Goal: Task Accomplishment & Management: Manage account settings

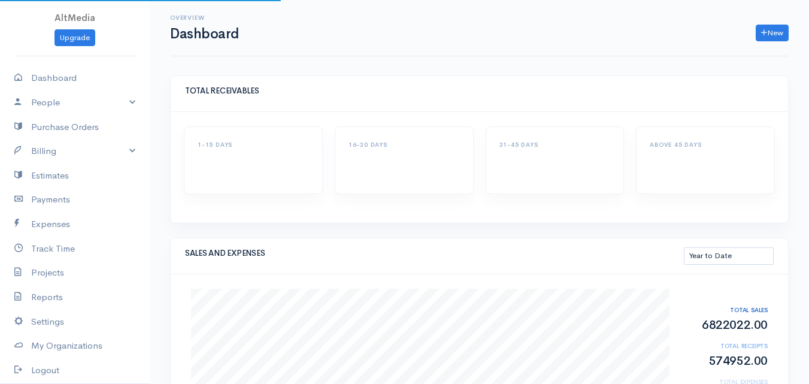
select select "thistoyear"
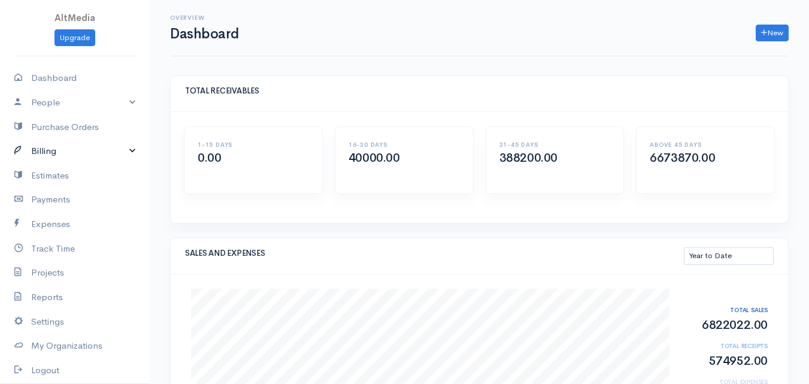
click at [56, 155] on link "Billing" at bounding box center [75, 151] width 150 height 25
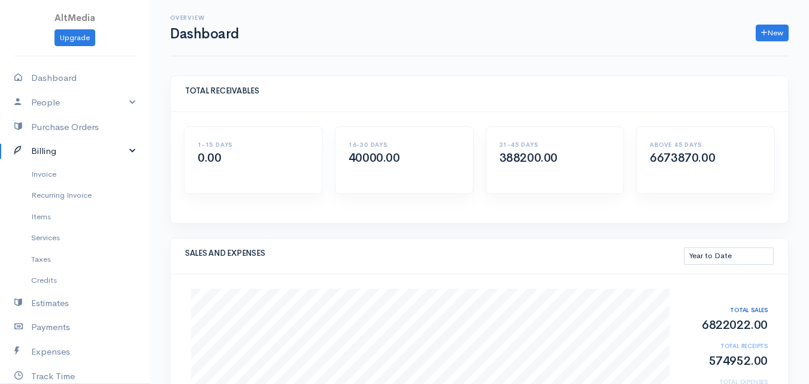
click at [56, 155] on link "Billing" at bounding box center [75, 151] width 150 height 25
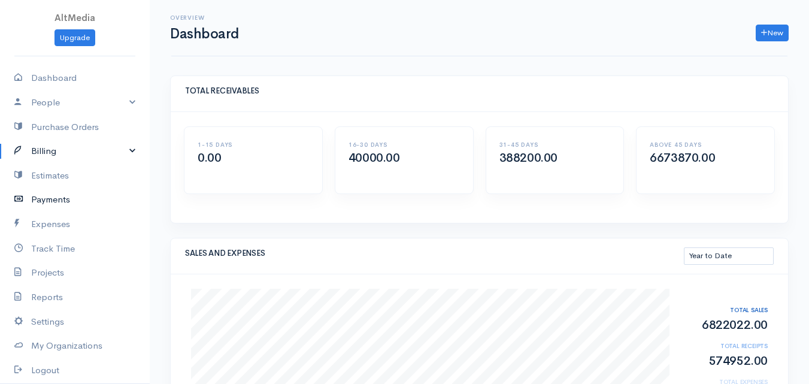
click at [62, 192] on link "Payments" at bounding box center [75, 199] width 150 height 25
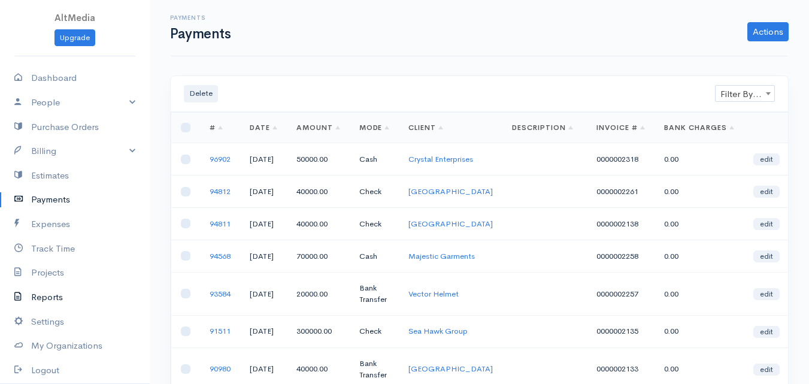
click at [55, 298] on link "Reports" at bounding box center [75, 297] width 150 height 25
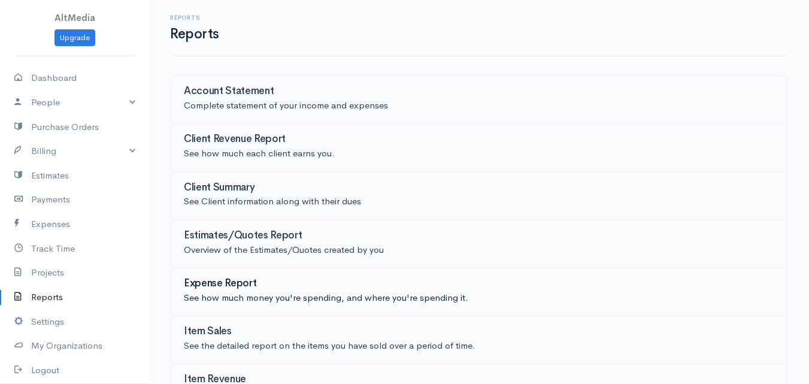
click at [285, 297] on p "See how much money you're spending, and where you're spending it." at bounding box center [479, 298] width 591 height 14
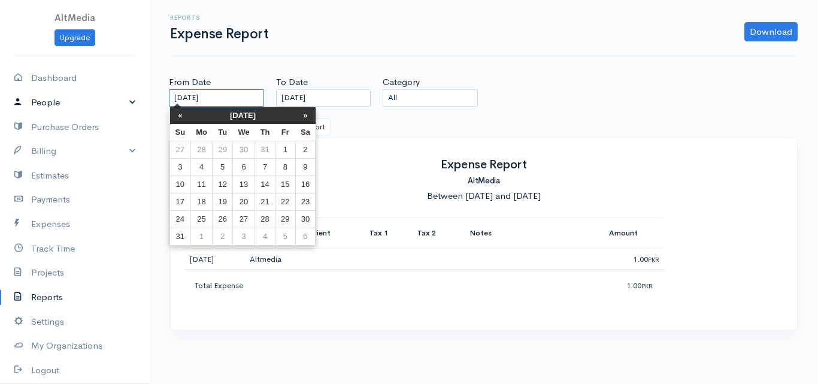
drag, startPoint x: 237, startPoint y: 97, endPoint x: 95, endPoint y: 110, distance: 142.0
click at [95, 110] on body "AltMedia Upgrade Dashboard People Clients Vendors Staff Users Purchase Orders B…" at bounding box center [409, 192] width 818 height 384
click at [180, 114] on th "«" at bounding box center [180, 115] width 21 height 17
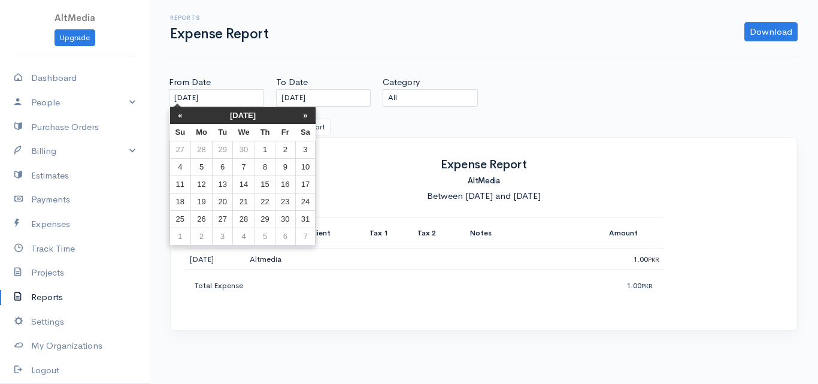
click at [180, 114] on th "«" at bounding box center [180, 115] width 21 height 17
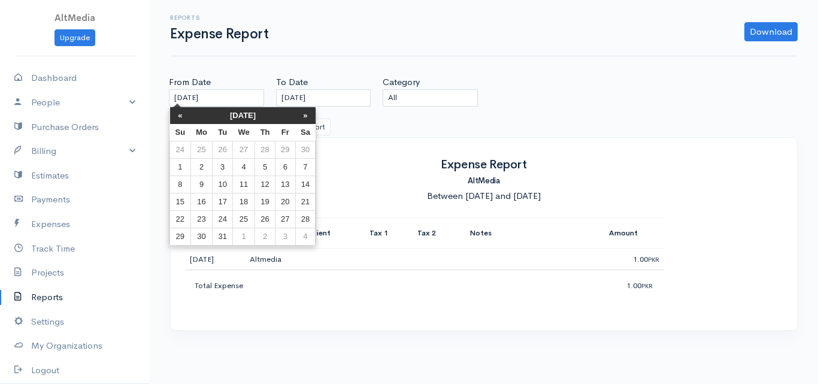
click at [180, 114] on th "«" at bounding box center [180, 115] width 21 height 17
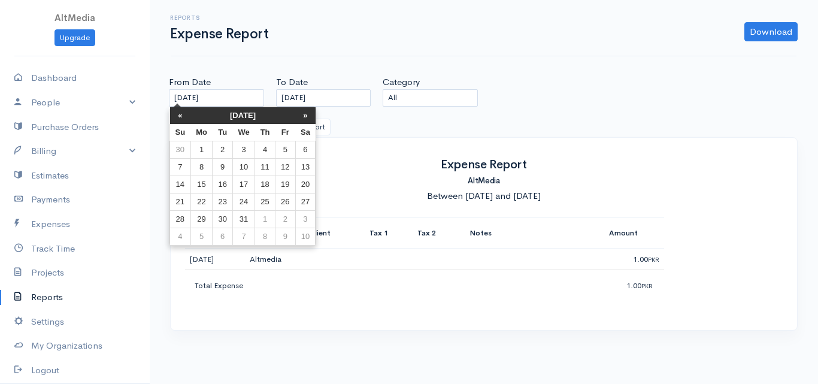
click at [350, 109] on div "Filter Report" at bounding box center [323, 122] width 107 height 31
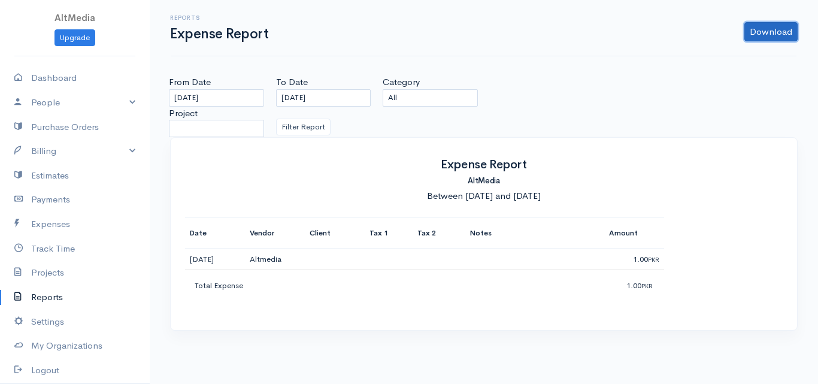
click at [779, 34] on link "Download" at bounding box center [771, 31] width 53 height 19
click at [541, 63] on div "Reports Expense Report Download PDF CSV From Date [DATE] To Date [DATE] Categor…" at bounding box center [484, 172] width 668 height 345
click at [316, 128] on button "Filter Report" at bounding box center [303, 127] width 55 height 17
click at [341, 91] on input "[DATE]" at bounding box center [323, 97] width 95 height 17
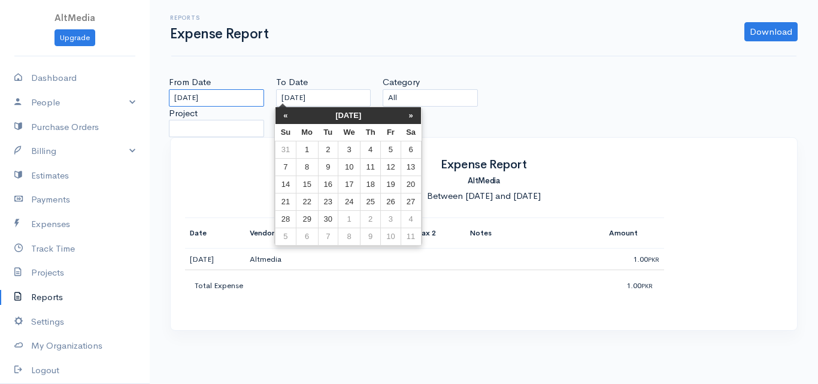
click at [227, 102] on input "[DATE]" at bounding box center [216, 97] width 95 height 17
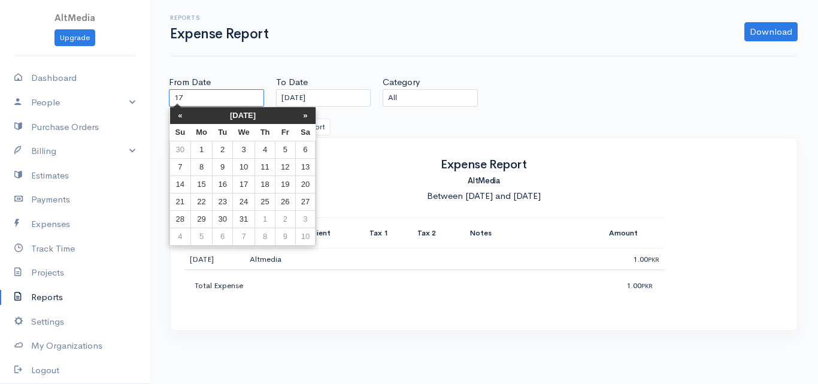
type input "1"
type input "[DATE]"
click at [202, 149] on td "1" at bounding box center [201, 149] width 22 height 17
click at [261, 101] on input "text" at bounding box center [216, 97] width 95 height 17
click at [208, 149] on td "1" at bounding box center [201, 149] width 22 height 17
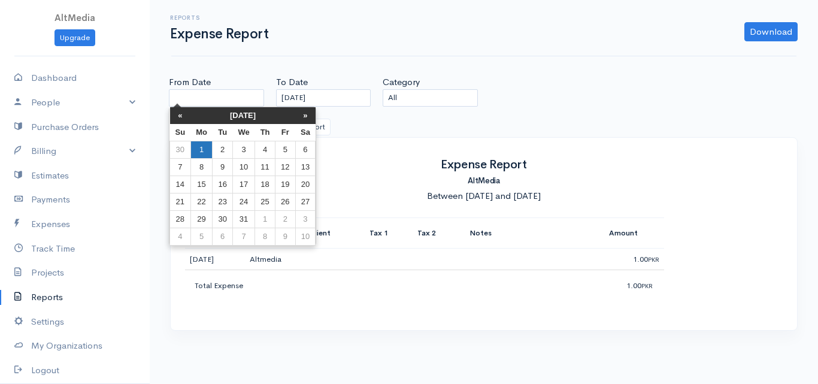
type input "[DATE]"
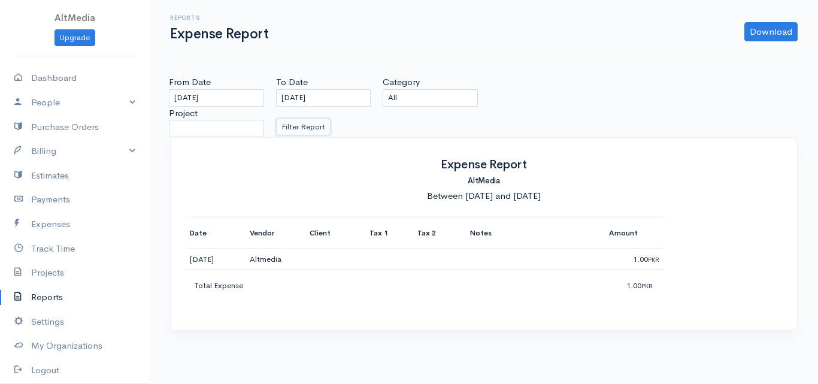
click at [307, 119] on button "Filter Report" at bounding box center [303, 127] width 55 height 17
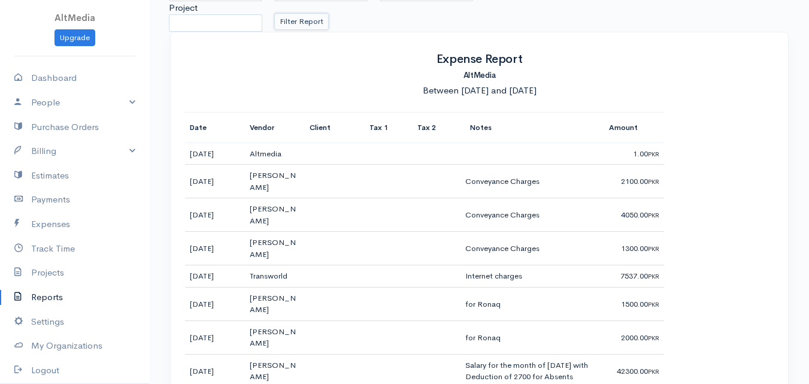
scroll to position [117, 0]
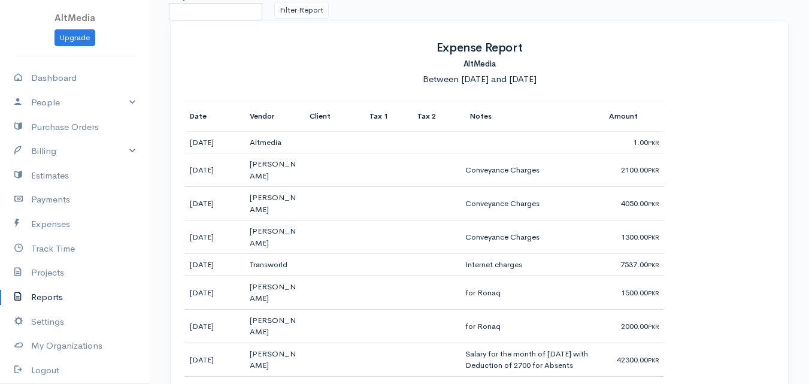
click at [41, 293] on link "Reports" at bounding box center [75, 297] width 150 height 25
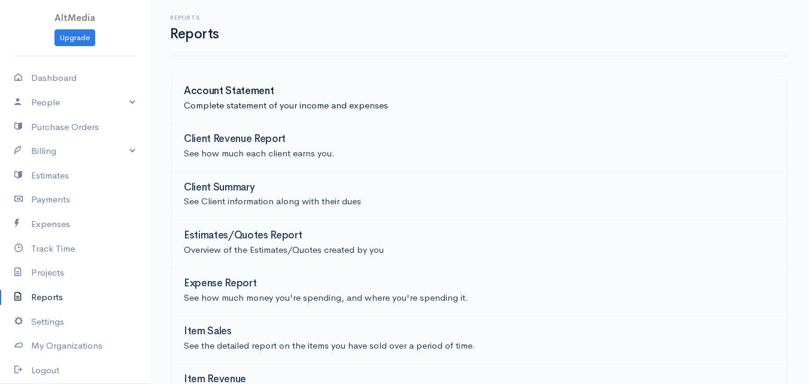
click at [279, 106] on p "Complete statement of your income and expenses" at bounding box center [479, 106] width 591 height 14
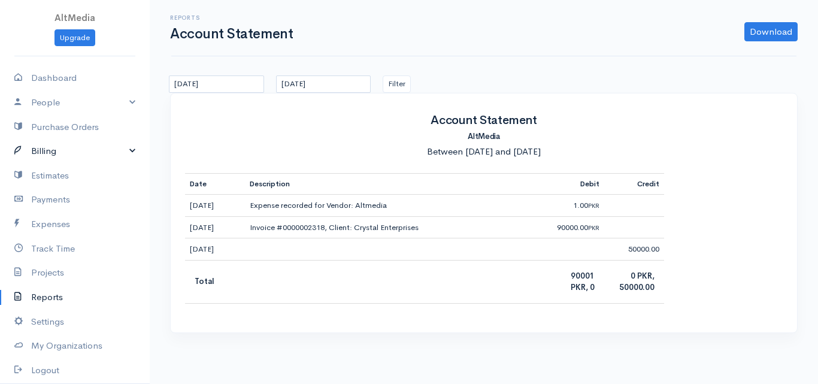
click at [116, 144] on link "Billing" at bounding box center [75, 151] width 150 height 25
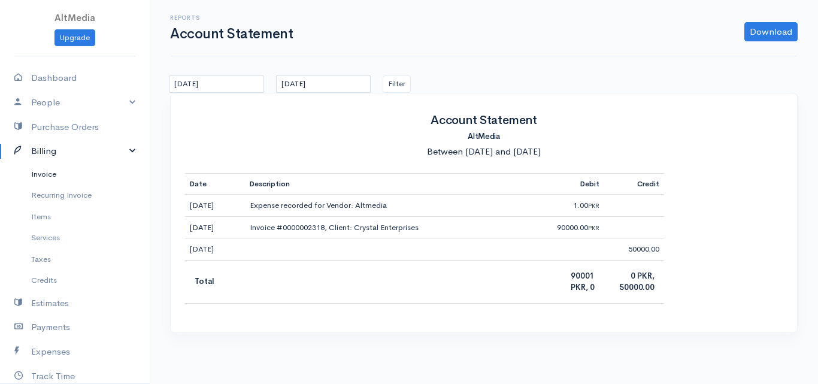
click at [41, 178] on link "Invoice" at bounding box center [75, 175] width 150 height 22
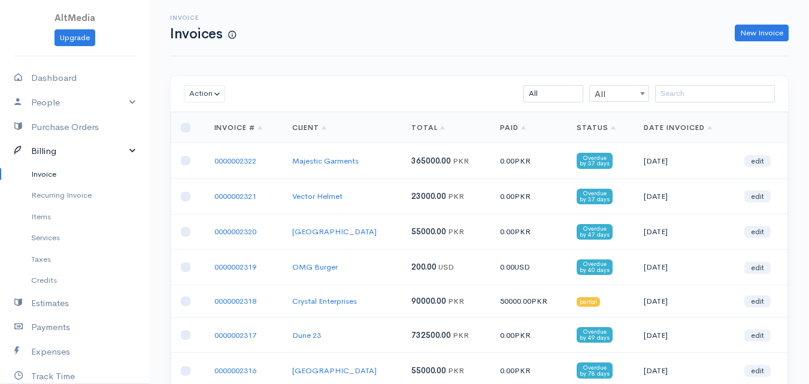
click at [100, 144] on link "Billing" at bounding box center [75, 151] width 150 height 25
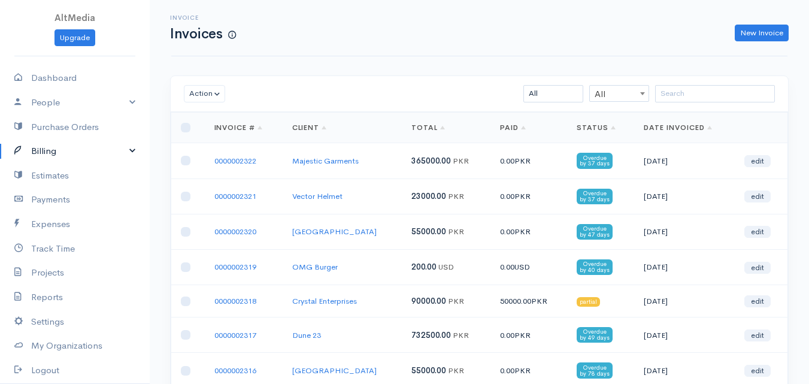
click at [59, 146] on link "Billing" at bounding box center [75, 151] width 150 height 25
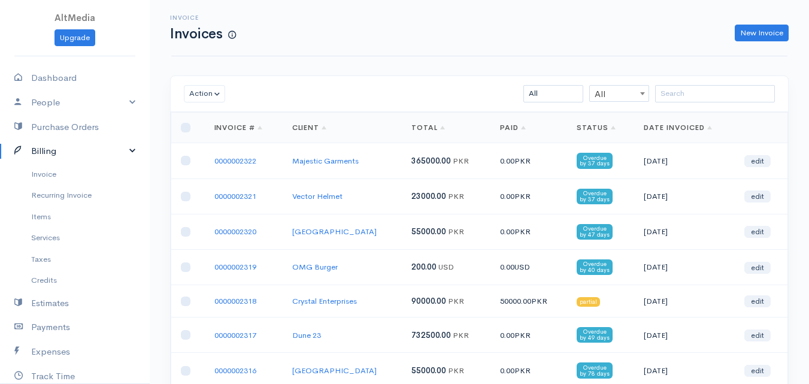
click at [58, 146] on link "Billing" at bounding box center [75, 151] width 150 height 25
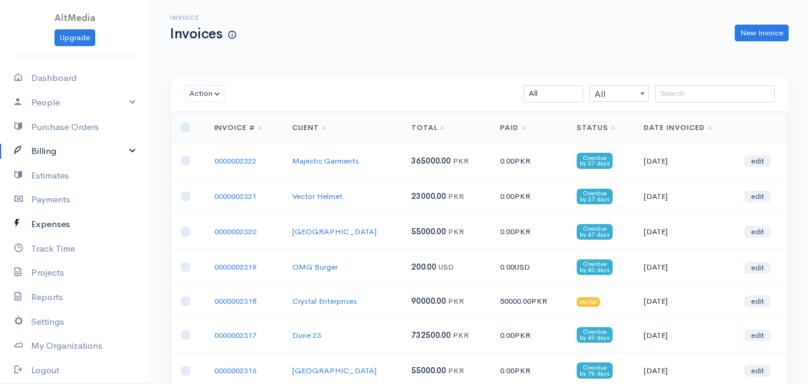
click at [56, 220] on link "Expenses" at bounding box center [75, 224] width 150 height 25
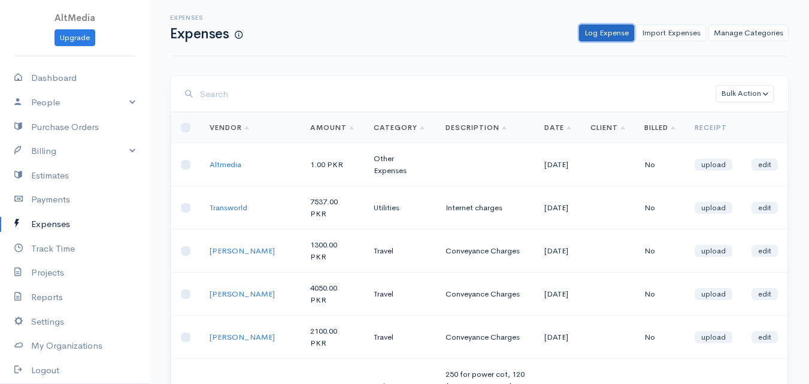
click at [608, 37] on link "Log Expense" at bounding box center [606, 33] width 55 height 17
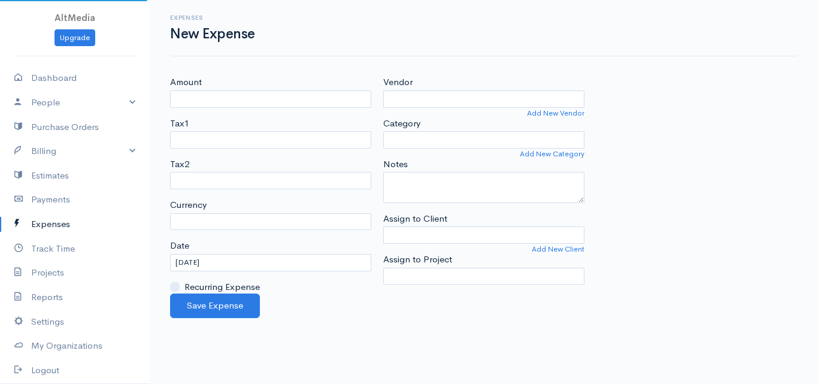
select select "PKR"
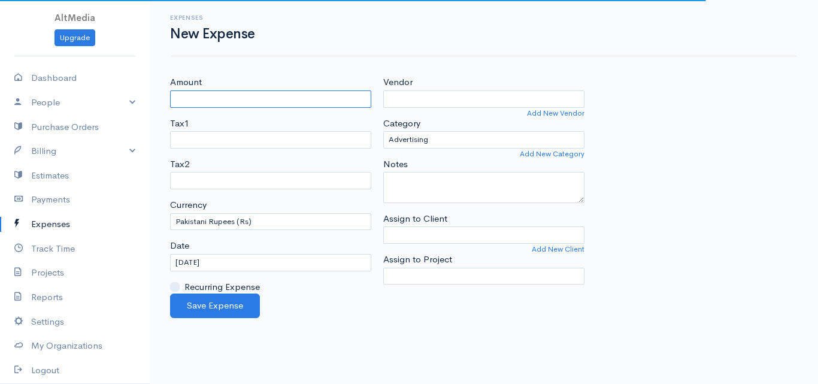
click at [256, 96] on input "Amount" at bounding box center [270, 98] width 201 height 17
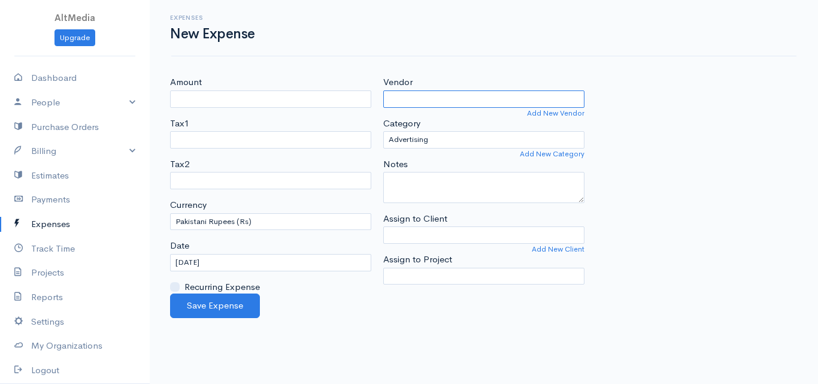
click at [413, 92] on input "Vendor" at bounding box center [483, 98] width 201 height 17
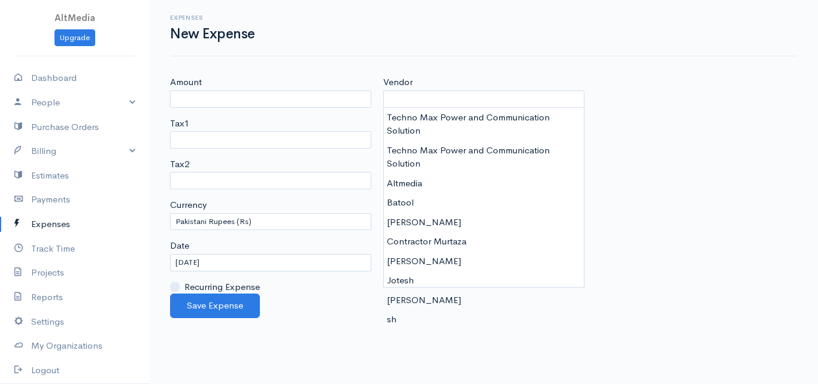
click at [319, 115] on div "Amount Tax1 Service Tax 13% Service Tax Bank Charges Tax2 Service Tax 13% Servi…" at bounding box center [270, 184] width 213 height 218
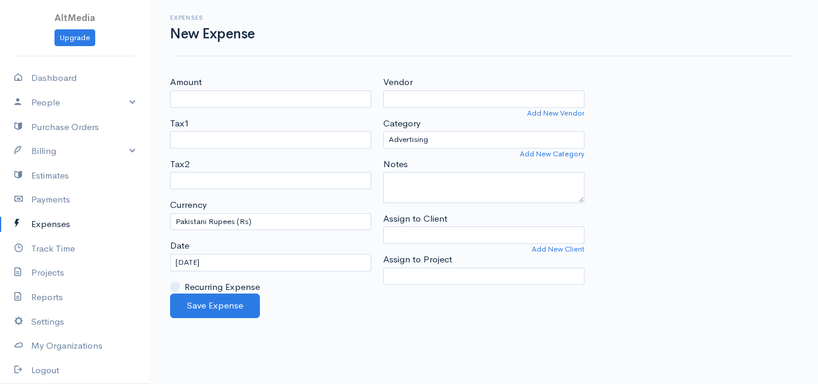
click at [206, 75] on div "Expenses New Expense Amount Tax1 Service Tax 13% Service Tax Bank Charges Tax2 …" at bounding box center [484, 159] width 668 height 318
click at [69, 216] on link "Expenses" at bounding box center [75, 224] width 150 height 25
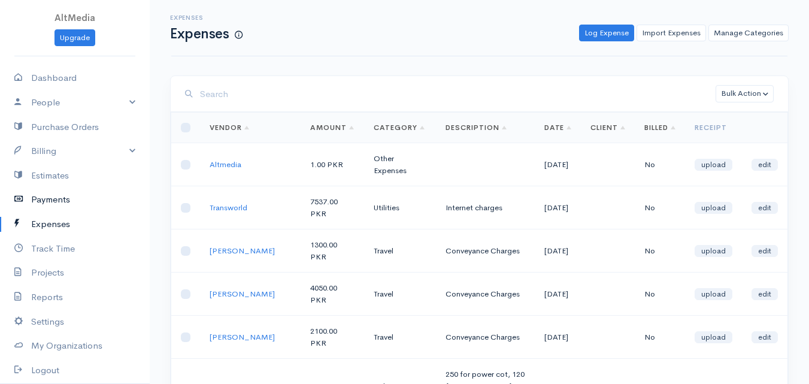
click at [66, 198] on link "Payments" at bounding box center [75, 199] width 150 height 25
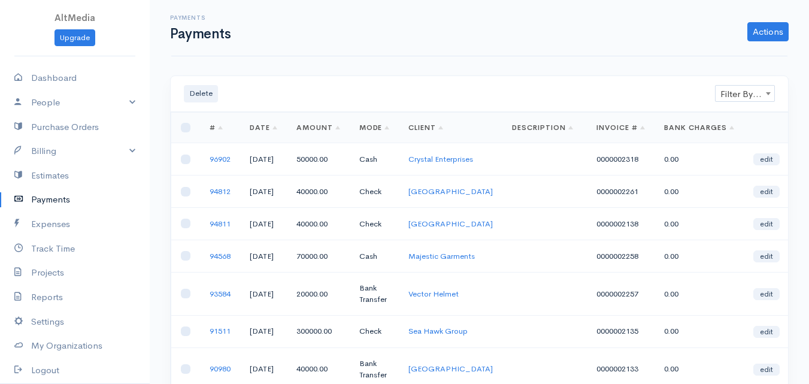
click at [390, 131] on link "Mode" at bounding box center [374, 128] width 31 height 10
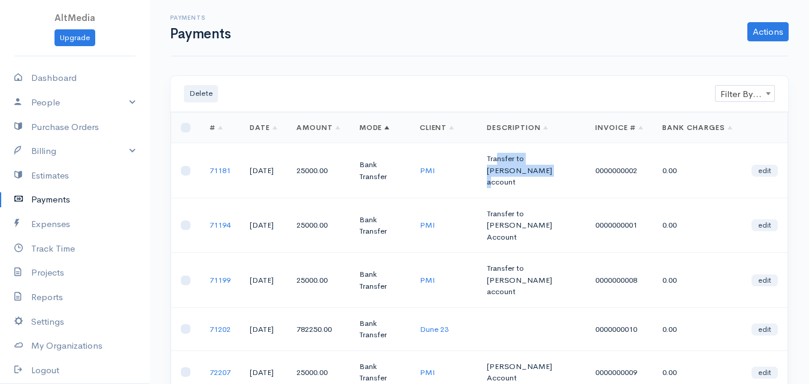
drag, startPoint x: 503, startPoint y: 156, endPoint x: 525, endPoint y: 171, distance: 26.4
click at [525, 171] on td "Transfer to [PERSON_NAME] account" at bounding box center [531, 170] width 108 height 55
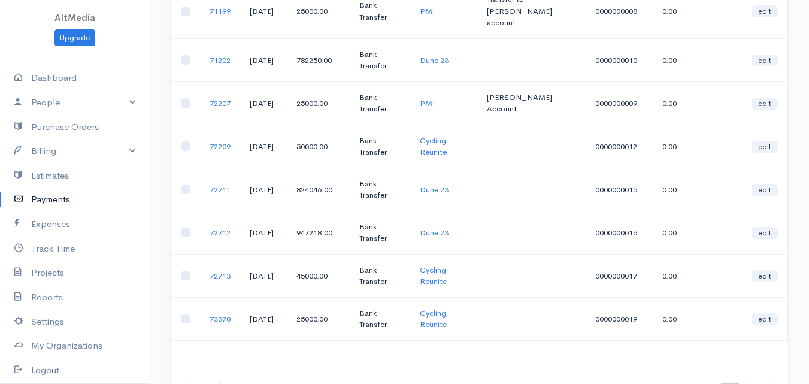
scroll to position [301, 0]
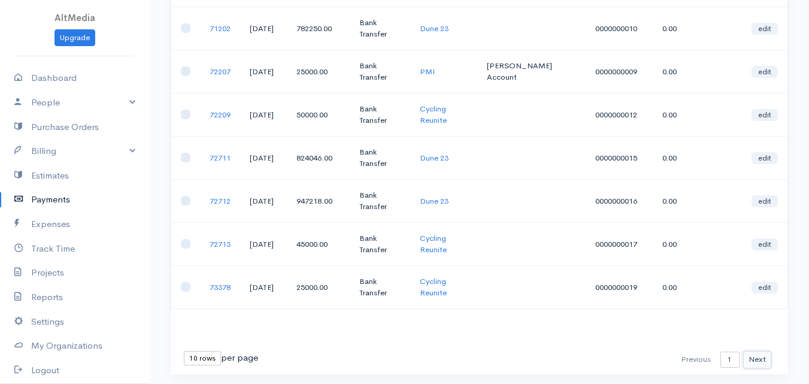
click at [756, 351] on button "Next" at bounding box center [757, 359] width 28 height 17
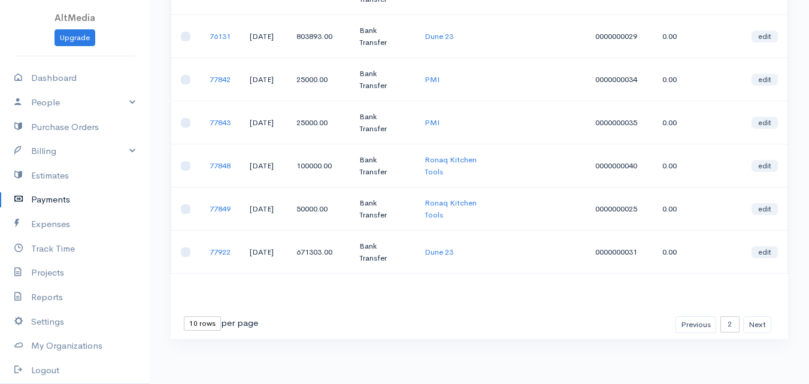
click at [44, 198] on link "Payments" at bounding box center [75, 199] width 150 height 25
click at [60, 295] on link "Reports" at bounding box center [75, 297] width 150 height 25
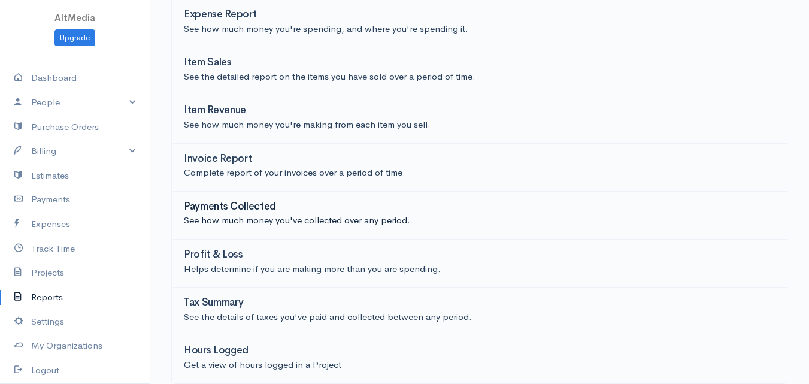
click at [266, 211] on h3 "Payments Collected" at bounding box center [230, 206] width 92 height 11
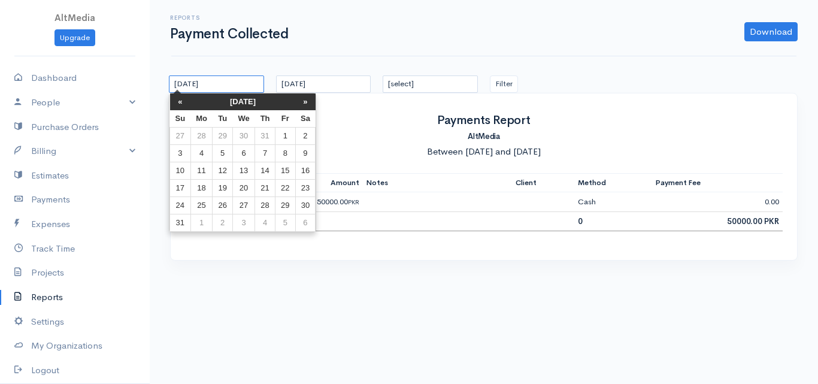
click at [219, 89] on input "[DATE]" at bounding box center [216, 83] width 95 height 17
click at [181, 104] on th "«" at bounding box center [180, 101] width 21 height 17
click at [180, 105] on th "«" at bounding box center [180, 101] width 21 height 17
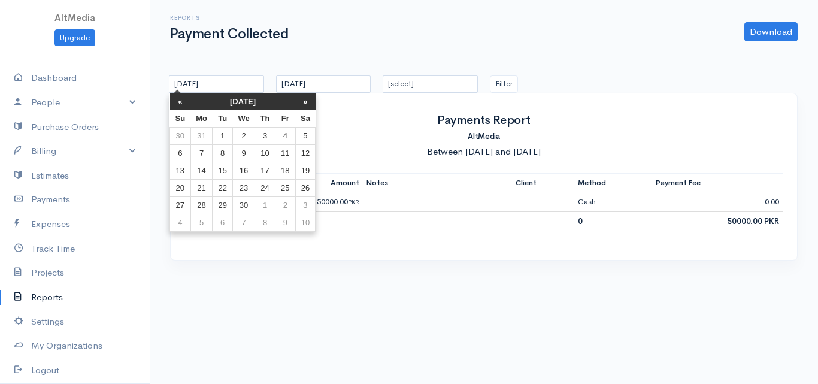
click at [179, 105] on th "«" at bounding box center [180, 101] width 21 height 17
click at [302, 141] on td "1" at bounding box center [305, 136] width 20 height 17
type input "[DATE]"
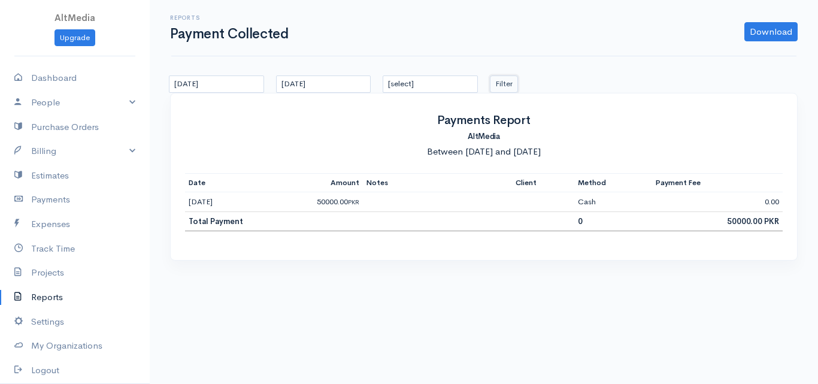
click at [508, 89] on button "Filter" at bounding box center [504, 83] width 28 height 17
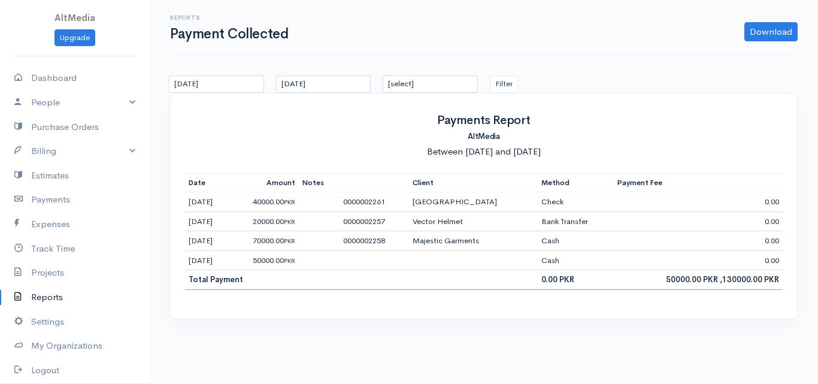
click at [55, 298] on link "Reports" at bounding box center [75, 297] width 150 height 25
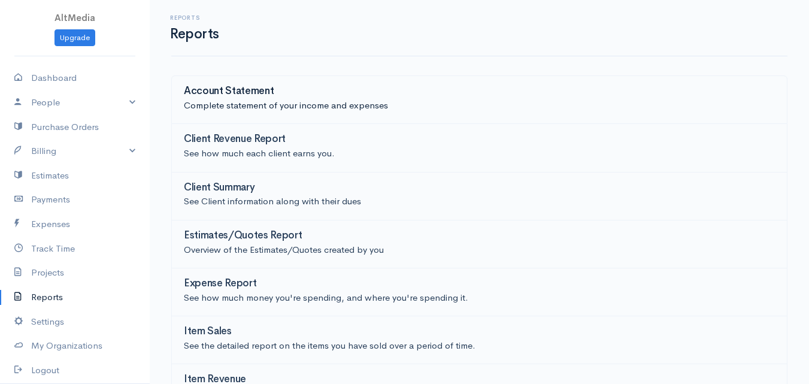
click at [306, 108] on p "Complete statement of your income and expenses" at bounding box center [479, 106] width 591 height 14
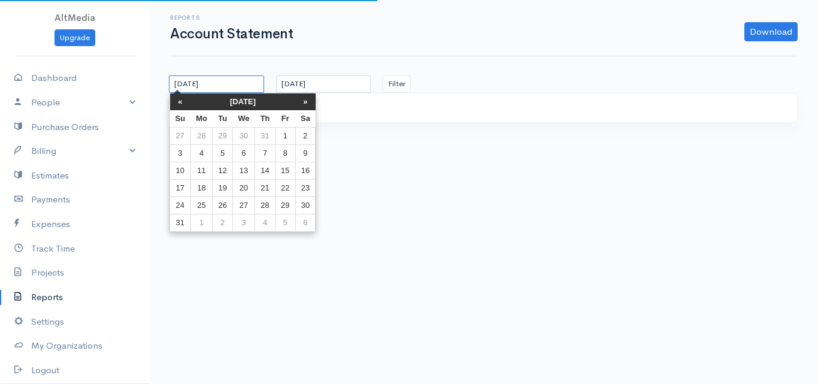
click at [228, 87] on input "[DATE]" at bounding box center [216, 83] width 95 height 17
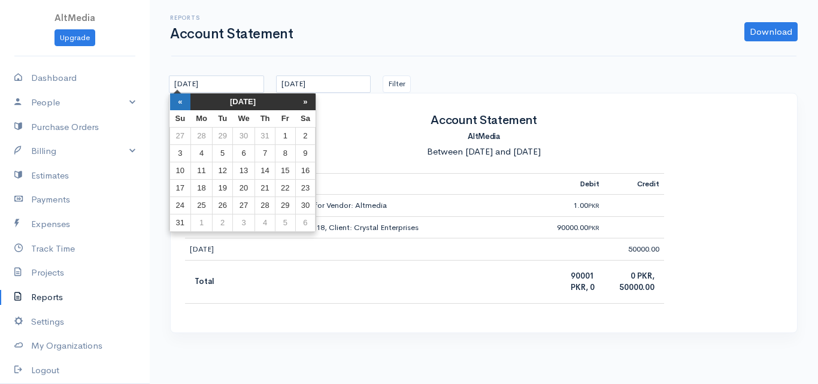
click at [178, 104] on th "«" at bounding box center [180, 101] width 21 height 17
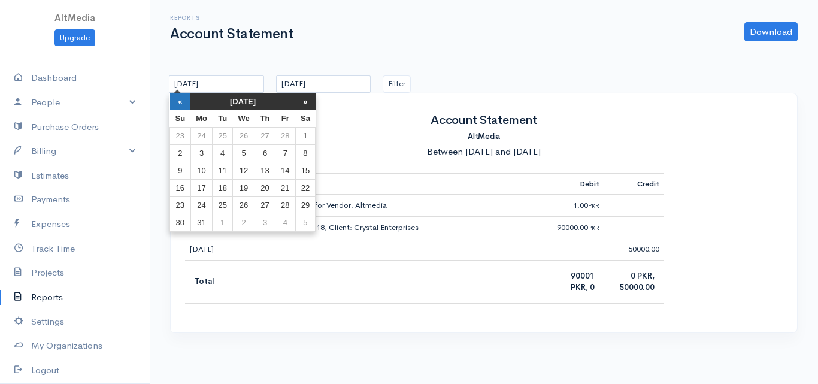
click at [179, 104] on th "«" at bounding box center [180, 101] width 21 height 17
click at [180, 104] on th "«" at bounding box center [180, 101] width 21 height 17
click at [249, 135] on td "1" at bounding box center [243, 136] width 22 height 17
type input "[DATE]"
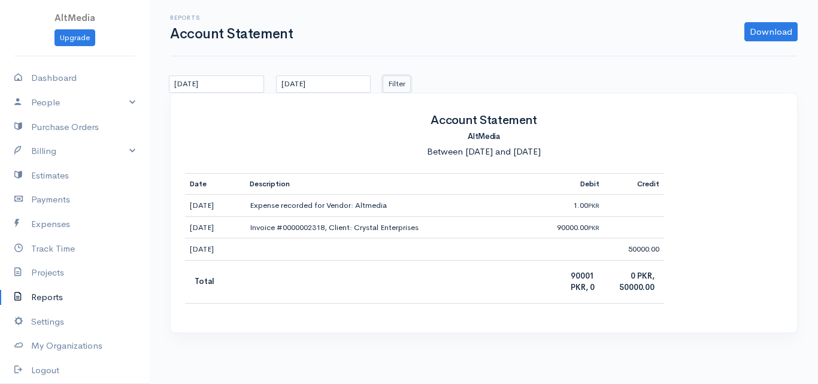
click at [395, 86] on button "Filter" at bounding box center [397, 83] width 28 height 17
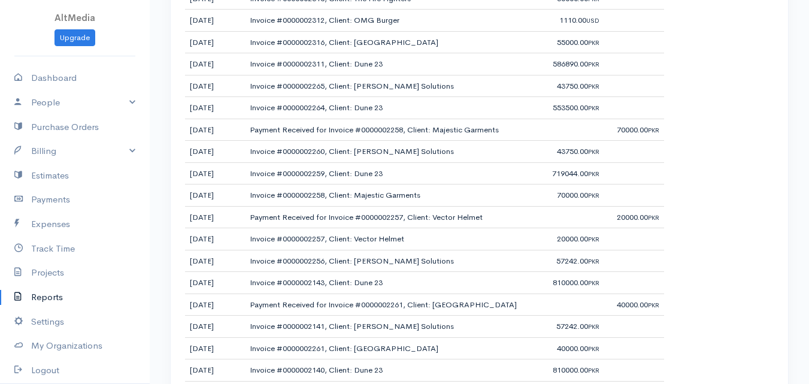
scroll to position [449, 0]
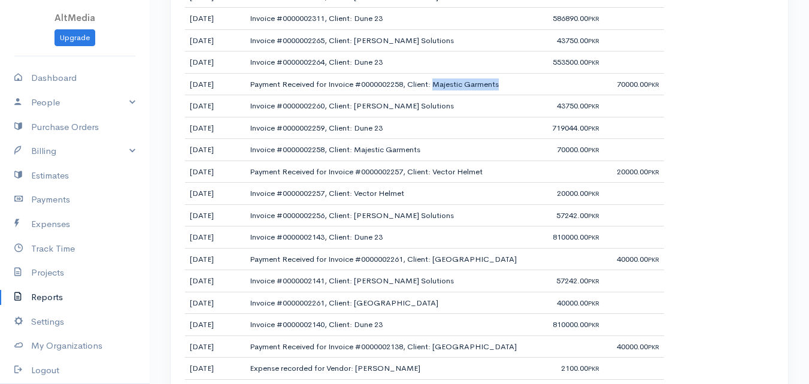
drag, startPoint x: 435, startPoint y: 85, endPoint x: 501, endPoint y: 78, distance: 66.3
click at [501, 78] on td "Payment Received for Invoice #0000002258, Client: Majestic Garments" at bounding box center [394, 84] width 299 height 22
click at [121, 147] on link "Billing" at bounding box center [75, 151] width 150 height 25
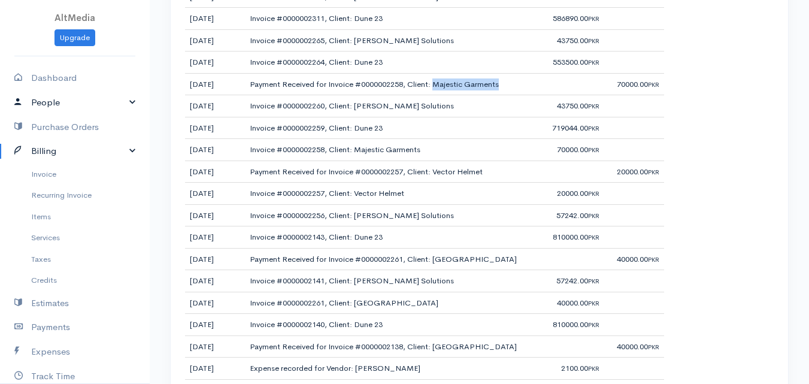
click at [80, 105] on link "People" at bounding box center [75, 102] width 150 height 25
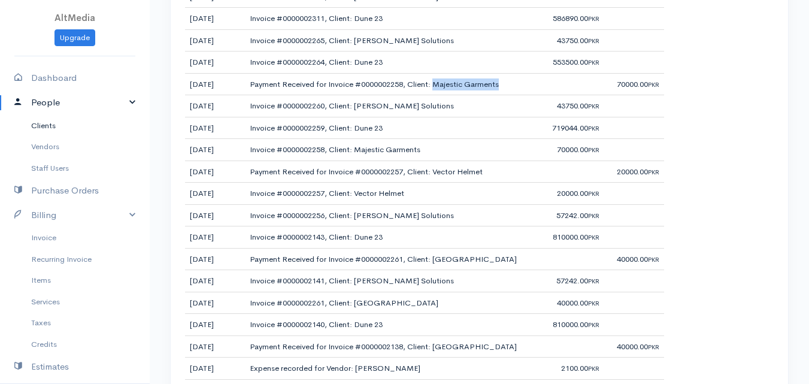
click at [53, 127] on link "Clients" at bounding box center [75, 126] width 150 height 22
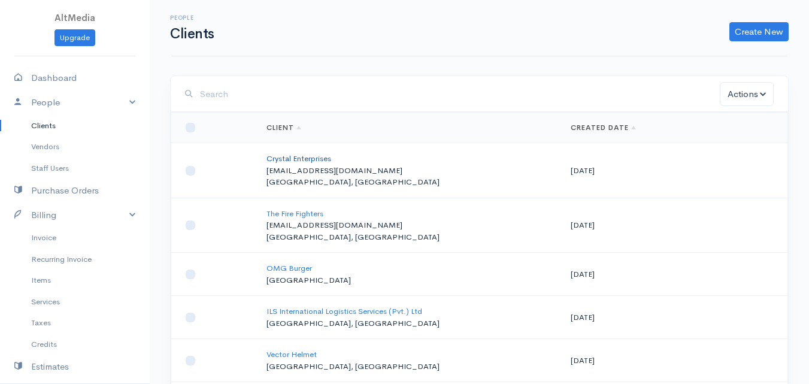
click at [319, 159] on link "Crystal Enterprises" at bounding box center [299, 158] width 65 height 10
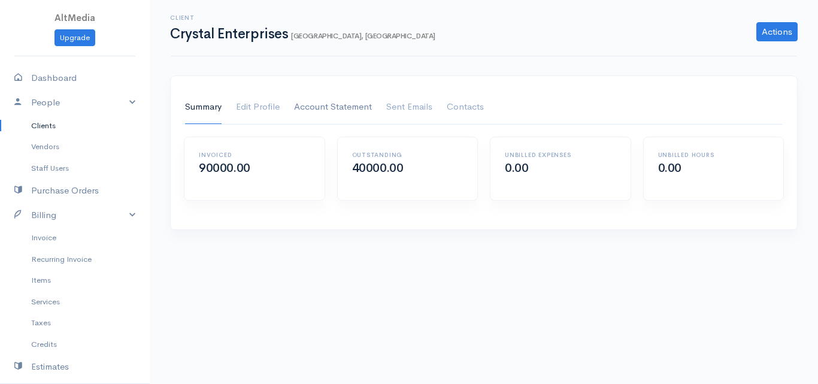
click at [347, 102] on link "Account Statement" at bounding box center [333, 107] width 78 height 34
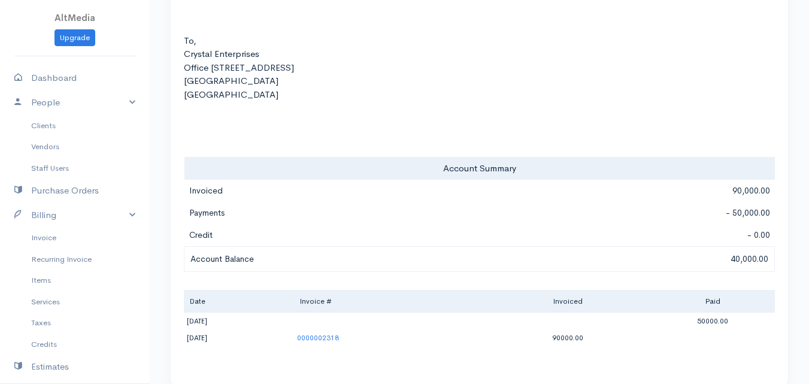
scroll to position [366, 0]
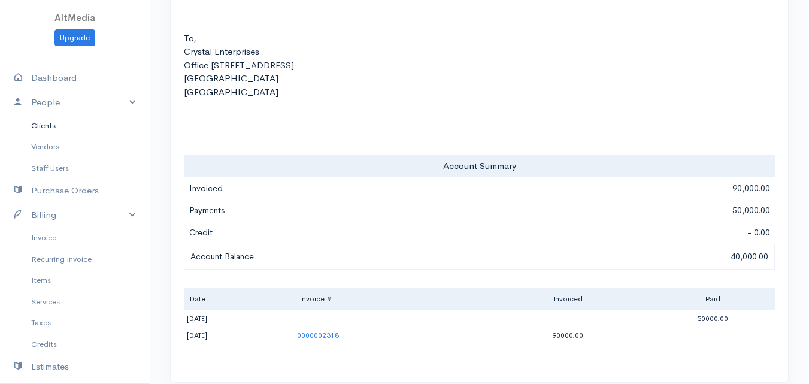
click at [48, 127] on link "Clients" at bounding box center [75, 126] width 150 height 22
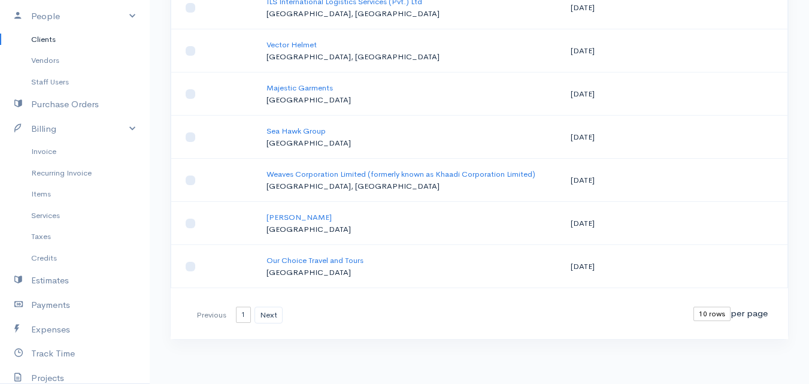
scroll to position [103, 0]
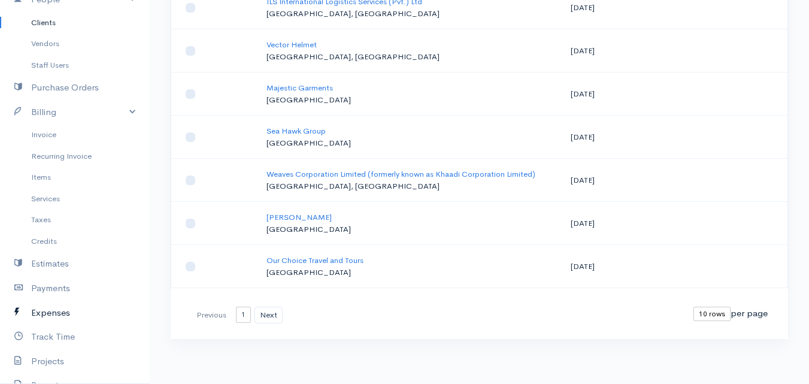
click at [58, 314] on link "Expenses" at bounding box center [75, 313] width 150 height 25
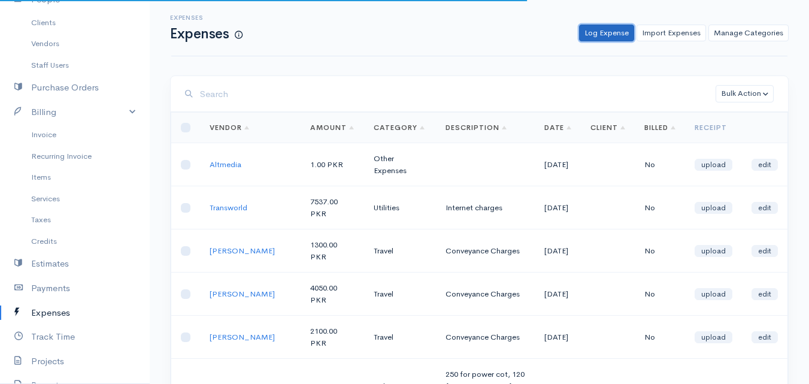
click at [592, 34] on link "Log Expense" at bounding box center [606, 33] width 55 height 17
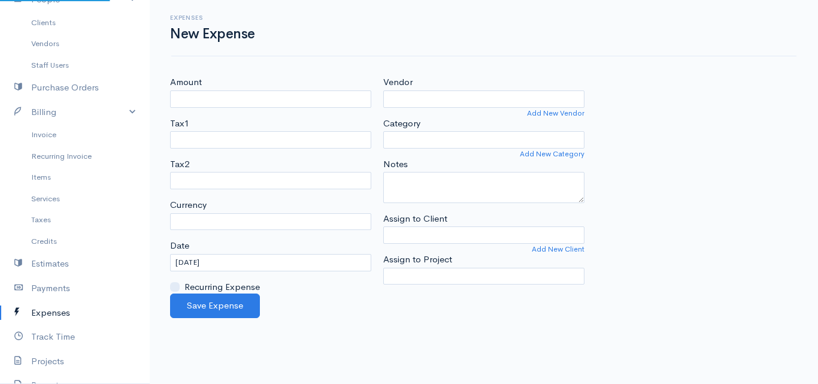
select select "PKR"
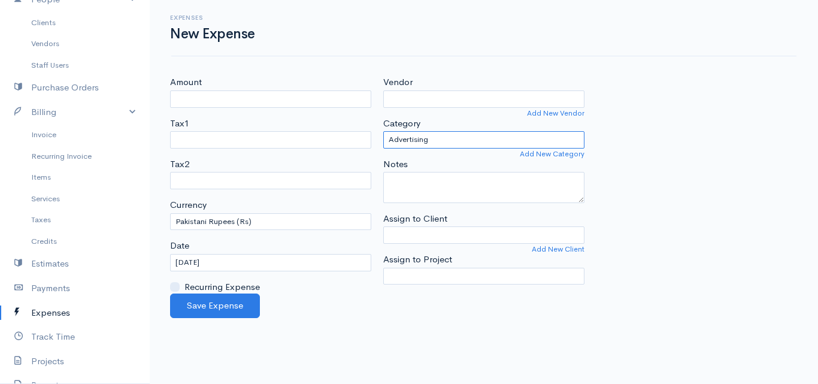
click at [431, 137] on select "Advertising Car & Truck Expenses Commission Contractors Education Education and…" at bounding box center [483, 139] width 201 height 17
click at [645, 267] on div "Amount Tax1 Service Tax 13% Service Tax Bank Charges Tax2 Service Tax 13% Servi…" at bounding box center [484, 184] width 640 height 218
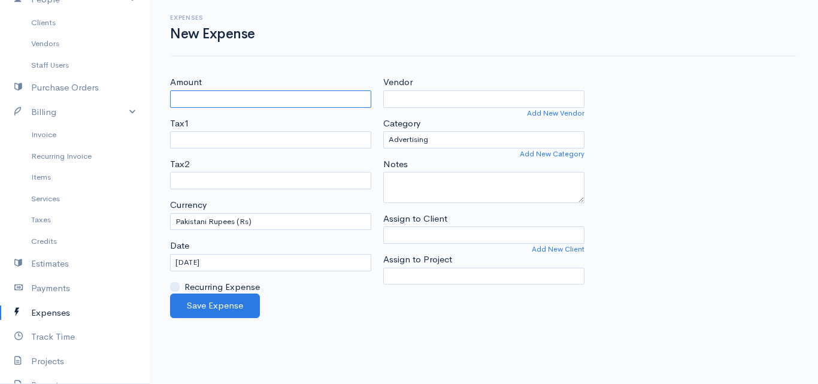
click at [292, 100] on input "Amount" at bounding box center [270, 98] width 201 height 17
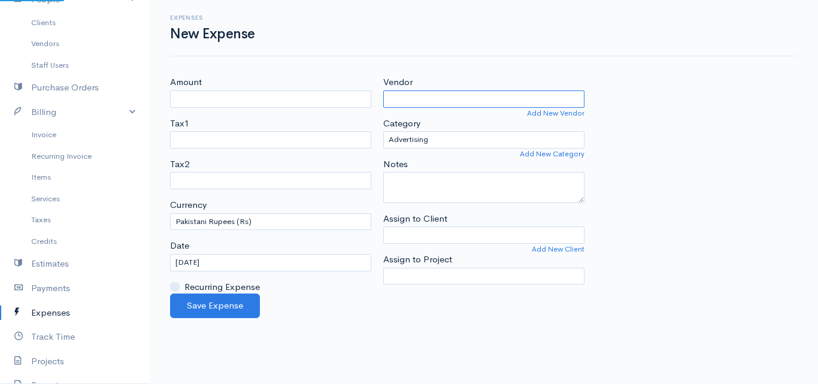
click at [394, 97] on input "Vendor" at bounding box center [483, 98] width 201 height 17
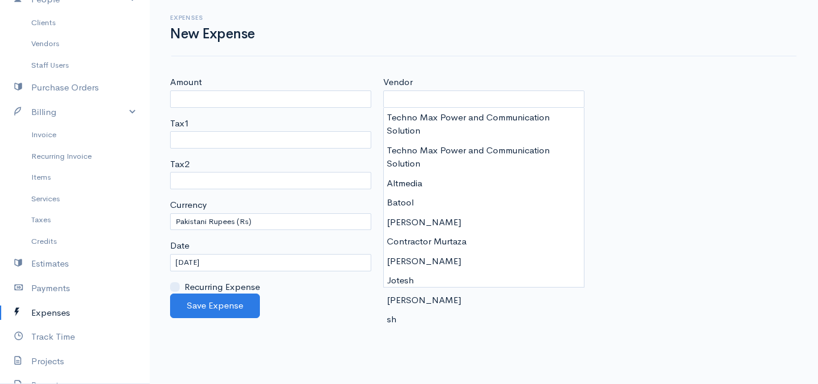
click at [615, 184] on div "Amount Tax1 Service Tax 13% Service Tax Bank Charges Tax2 Service Tax 13% Servi…" at bounding box center [484, 184] width 640 height 218
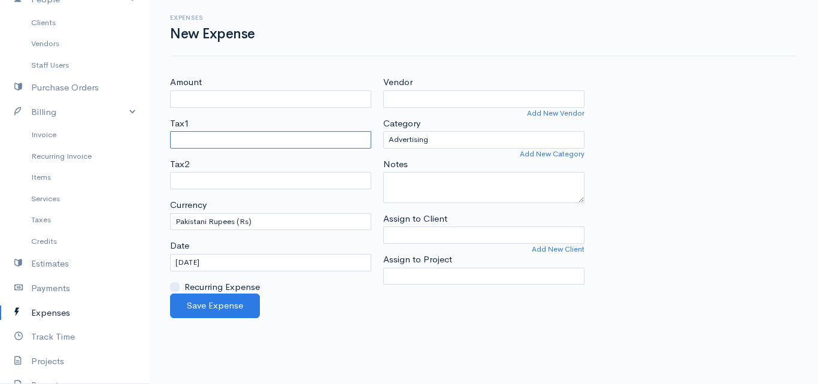
click at [194, 132] on select "Service Tax 13% Service Tax Bank Charges" at bounding box center [270, 139] width 201 height 17
click at [195, 135] on select "Service Tax 13% Service Tax Bank Charges" at bounding box center [270, 139] width 201 height 17
click at [196, 130] on div "Tax1 Service Tax 13% Service Tax Bank Charges" at bounding box center [270, 133] width 201 height 32
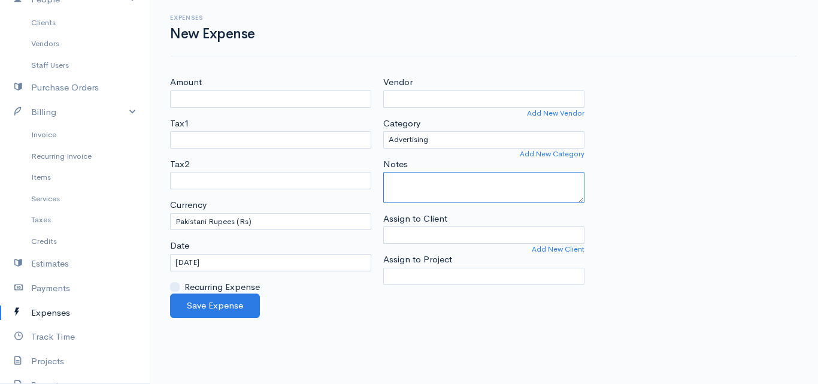
click at [401, 176] on textarea "Notes" at bounding box center [483, 187] width 201 height 31
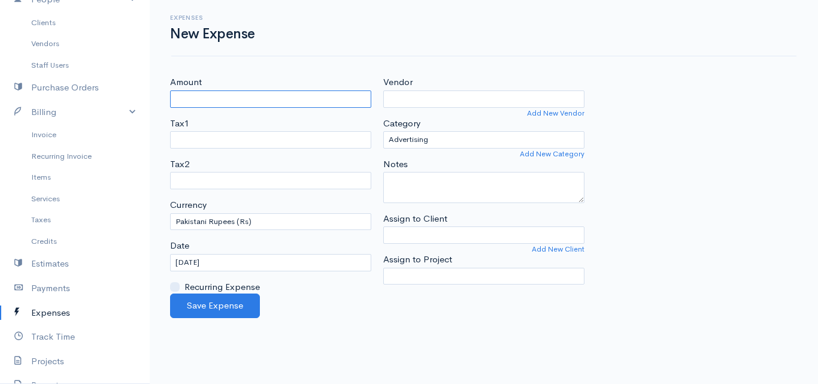
click at [300, 95] on input "Amount" at bounding box center [270, 98] width 201 height 17
click at [44, 284] on link "Payments" at bounding box center [75, 288] width 150 height 25
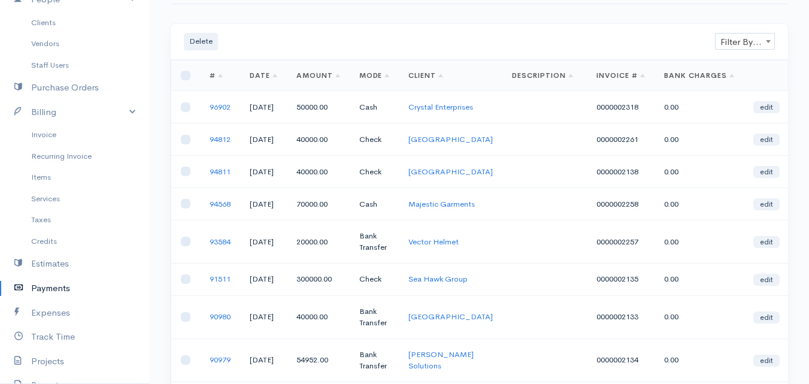
scroll to position [50, 0]
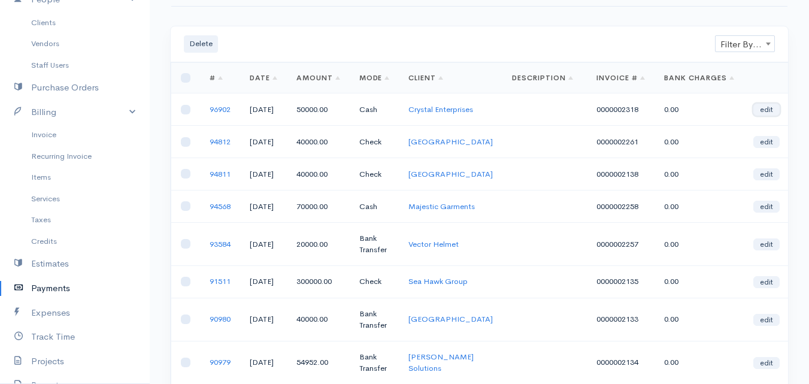
click at [772, 111] on link "edit" at bounding box center [766, 110] width 26 height 12
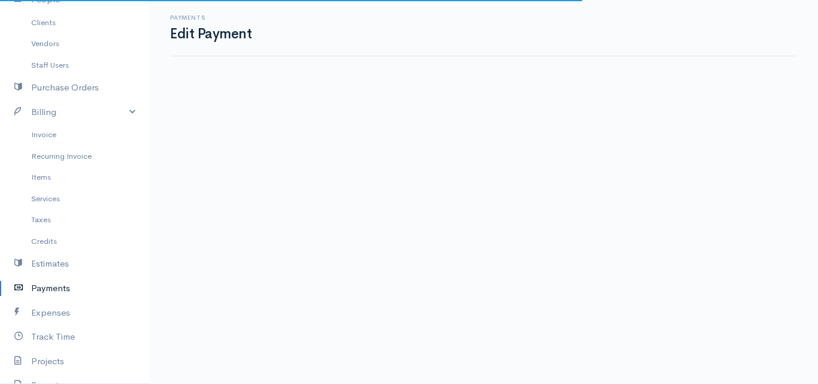
select select "2"
